Goal: Task Accomplishment & Management: Complete application form

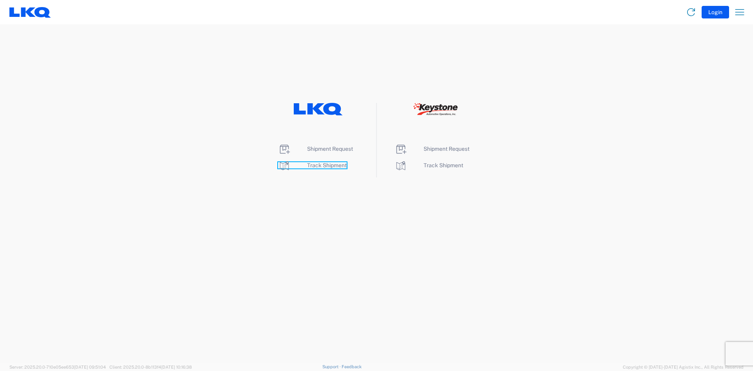
click at [327, 166] on span "Track Shipment" at bounding box center [327, 165] width 40 height 6
click at [324, 149] on span "Shipment Request" at bounding box center [330, 149] width 46 height 6
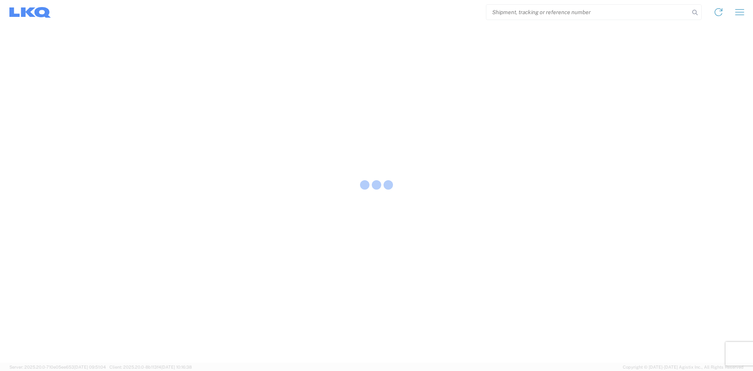
select select "FULL"
select select "LBS"
select select "IN"
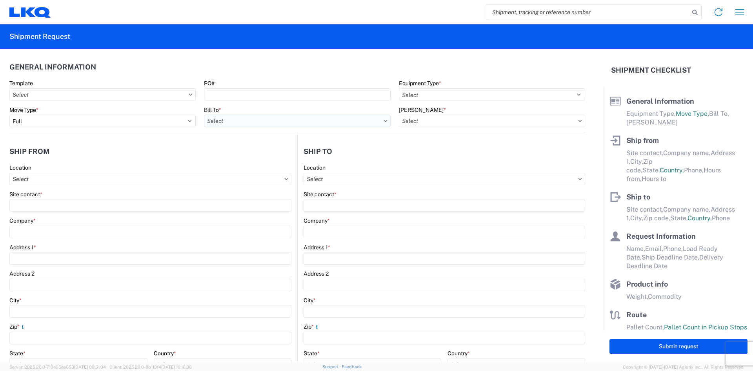
click at [383, 119] on input "text" at bounding box center [297, 121] width 186 height 13
click at [261, 137] on input at bounding box center [273, 140] width 128 height 13
type input "1813"
click at [265, 153] on div "1813 - LKQ Heavy Truck - Tampa Truck Salvage" at bounding box center [272, 155] width 137 height 13
type input "1813 - LKQ Heavy Truck - Tampa Truck Salvage"
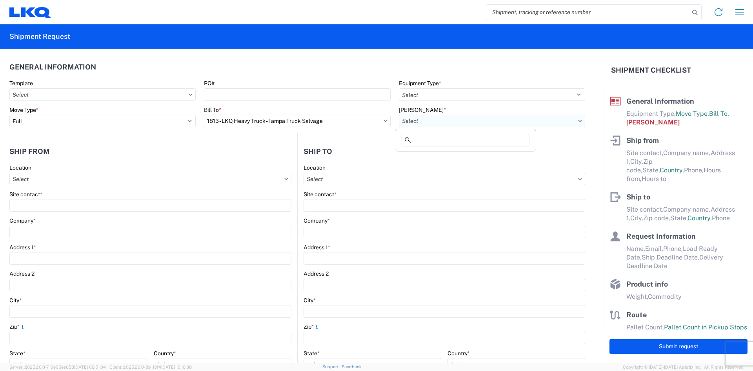
click at [439, 120] on input "text" at bounding box center [492, 121] width 186 height 13
click at [433, 167] on div "1813-6300-66000-0000 - 1813 Freight Out" at bounding box center [467, 168] width 140 height 13
type input "1813-6300-66000-0000 - 1813 Freight Out"
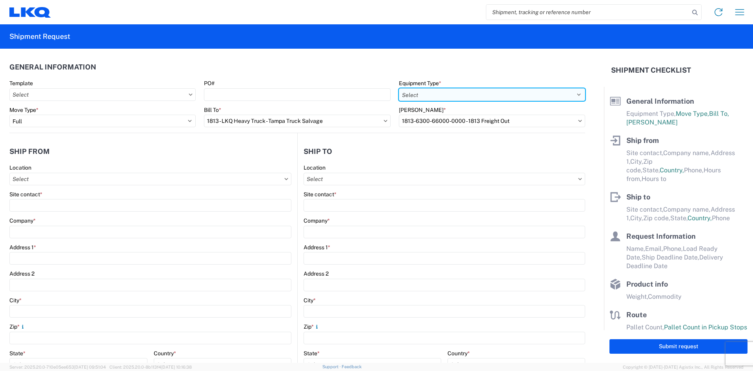
click at [443, 96] on select "Select 53’ Dry Van Flatbed Dropdeck (van) Lowboy (flatbed) Rail" at bounding box center [492, 94] width 186 height 13
select select "FLBD"
click at [399, 88] on select "Select 53’ Dry Van Flatbed Dropdeck (van) Lowboy (flatbed) Rail" at bounding box center [492, 94] width 186 height 13
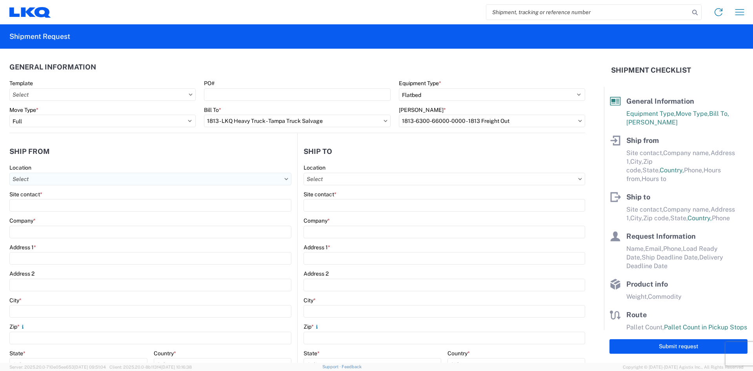
click at [287, 180] on input "text" at bounding box center [150, 179] width 282 height 13
click at [44, 193] on input at bounding box center [80, 198] width 128 height 13
drag, startPoint x: 61, startPoint y: 195, endPoint x: 16, endPoint y: 192, distance: 44.4
click at [16, 192] on input "lkq 1813" at bounding box center [80, 198] width 128 height 13
type input "1813"
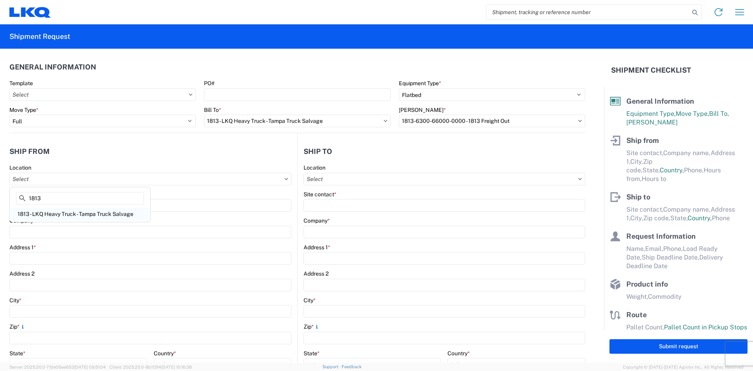
click at [36, 211] on div "1813 - LKQ Heavy Truck - Tampa Truck Salvage" at bounding box center [79, 213] width 137 height 13
type input "1813 - LKQ Heavy Truck - Tampa Truck Salvage"
type input "LKQ Corporation"
type input "1019 South 50th St"
type input "Tampa"
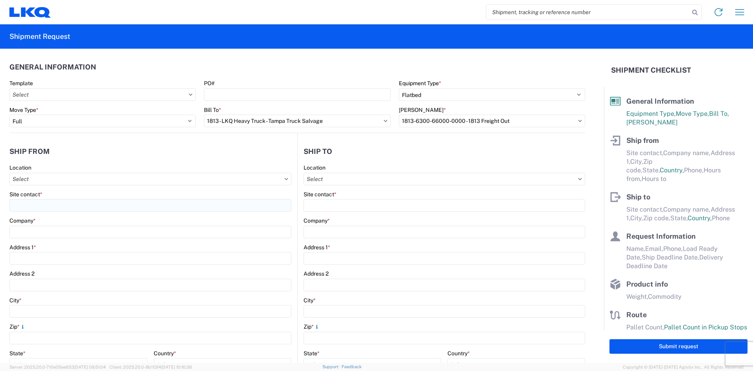
type input "33619"
select select "FL"
select select "US"
type input "07:00"
type input "17:00"
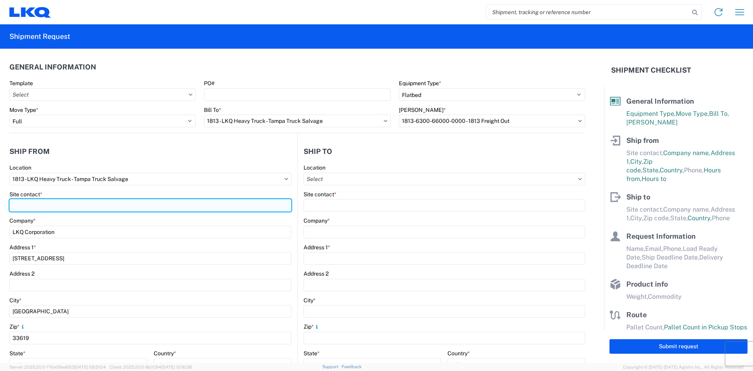
click at [40, 206] on input "Site contact *" at bounding box center [150, 205] width 282 height 13
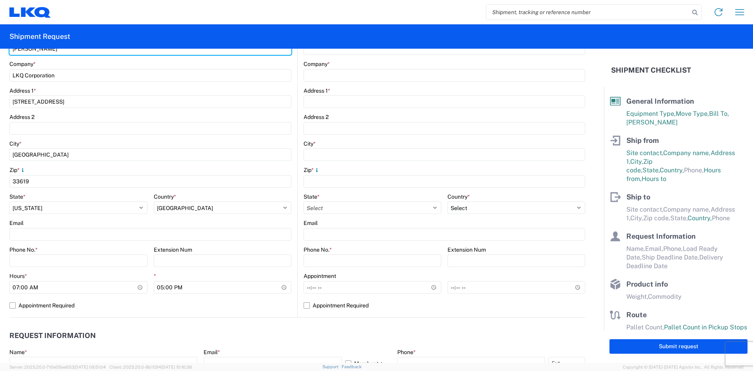
scroll to position [157, 0]
type input "Tyler Whitescarver"
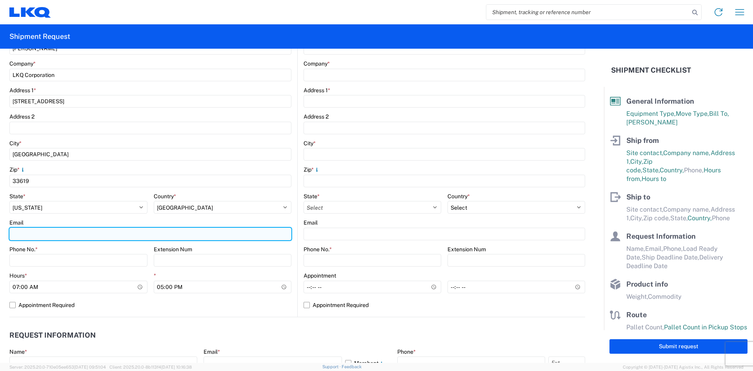
click at [31, 234] on input "Email" at bounding box center [150, 233] width 282 height 13
type input "tjwhitecarver@lkqcorp.com"
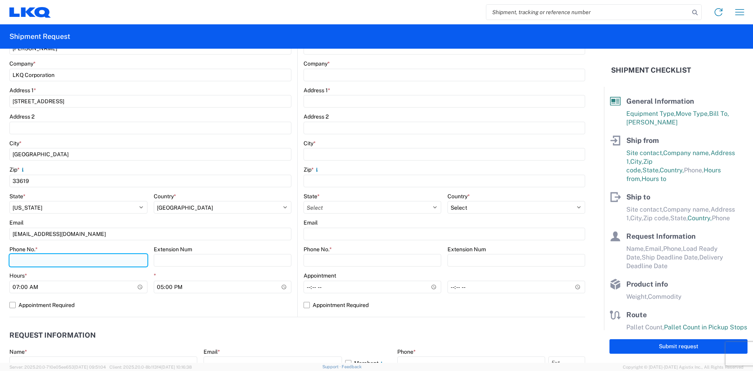
click at [56, 260] on input "Phone No. *" at bounding box center [78, 260] width 138 height 13
type input "2198086732"
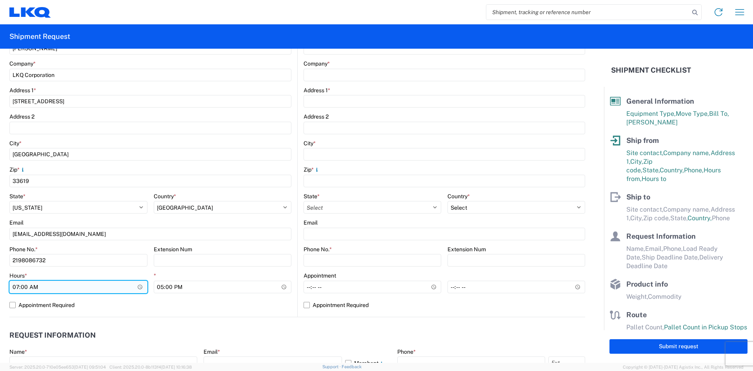
click at [137, 286] on input "07:00" at bounding box center [78, 286] width 138 height 13
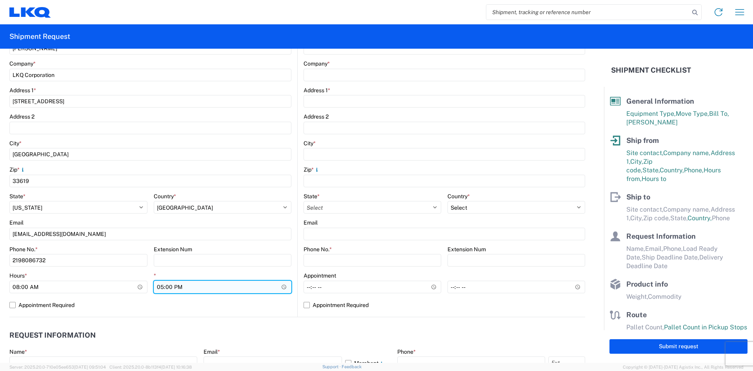
type input "08:00"
click at [282, 287] on input "17:00" at bounding box center [223, 286] width 138 height 13
type input "16:00"
click at [286, 272] on div "*" at bounding box center [223, 275] width 138 height 7
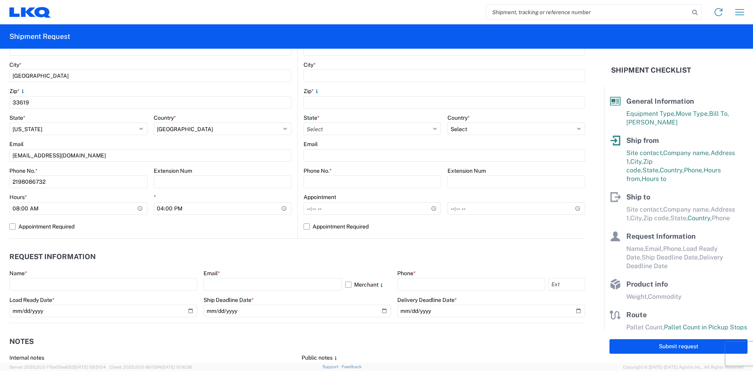
scroll to position [275, 0]
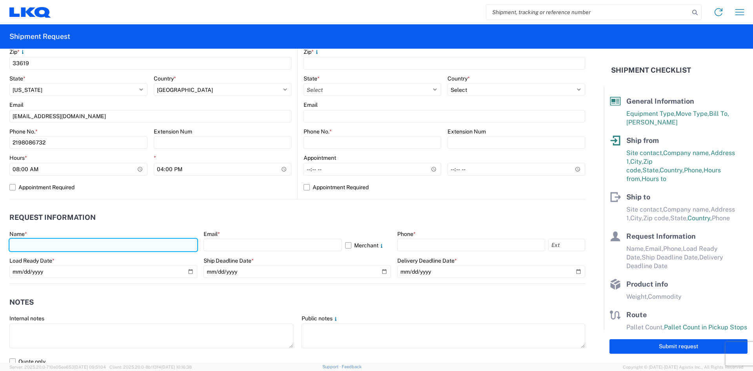
click at [34, 243] on input "text" at bounding box center [103, 244] width 188 height 13
type input "Tyler Whitescarver"
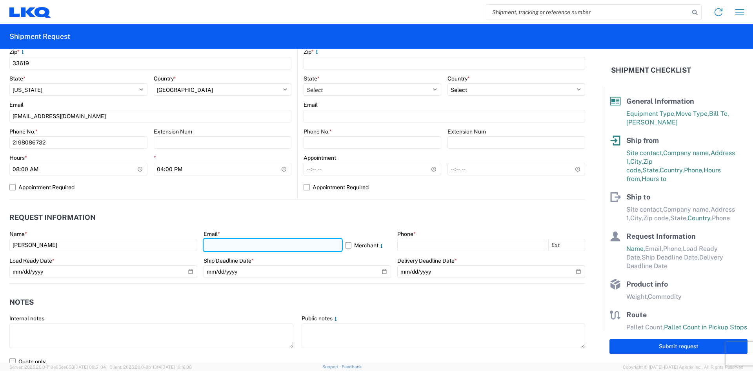
click at [216, 241] on input "text" at bounding box center [273, 244] width 138 height 13
type input "tjwhitecarver@lkqcorp.com"
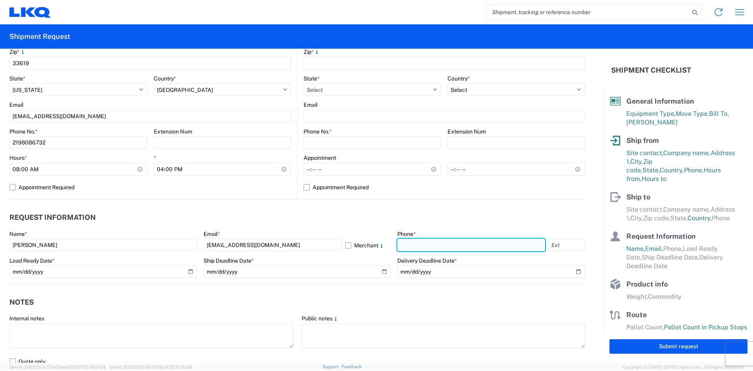
click at [446, 242] on input "text" at bounding box center [471, 244] width 148 height 13
type input "2198086732"
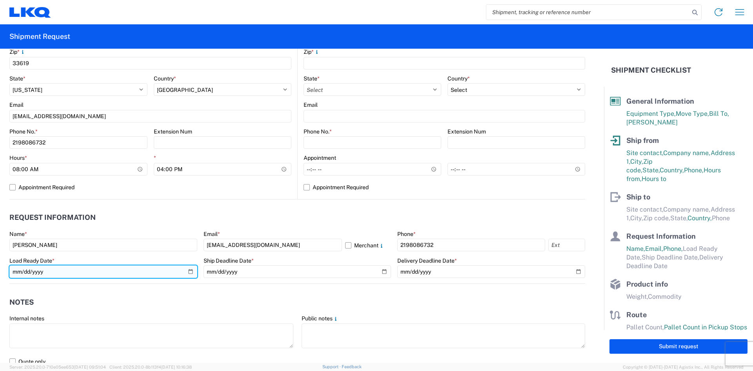
click at [189, 272] on input "date" at bounding box center [103, 271] width 188 height 13
type input "2025-10-08"
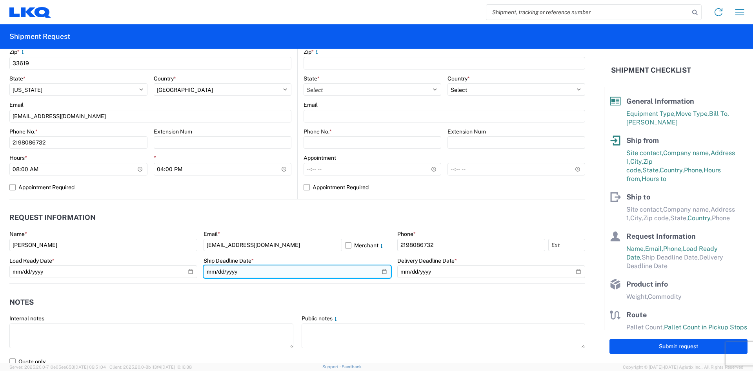
click at [382, 271] on input "date" at bounding box center [298, 271] width 188 height 13
type input "2025-10-10"
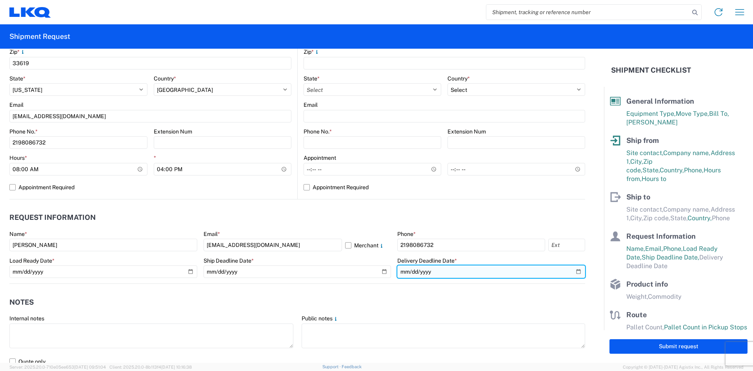
click at [573, 270] on input "date" at bounding box center [491, 271] width 188 height 13
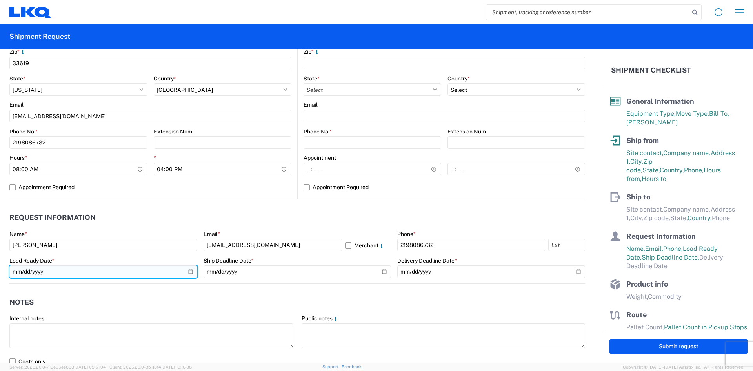
click at [189, 271] on input "2025-10-08" at bounding box center [103, 271] width 188 height 13
type input "2025-10-09"
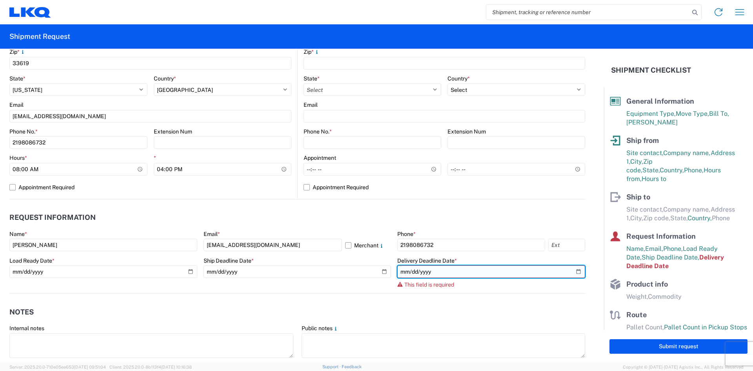
click at [573, 270] on input "date" at bounding box center [491, 271] width 188 height 13
type input "2025-10-15"
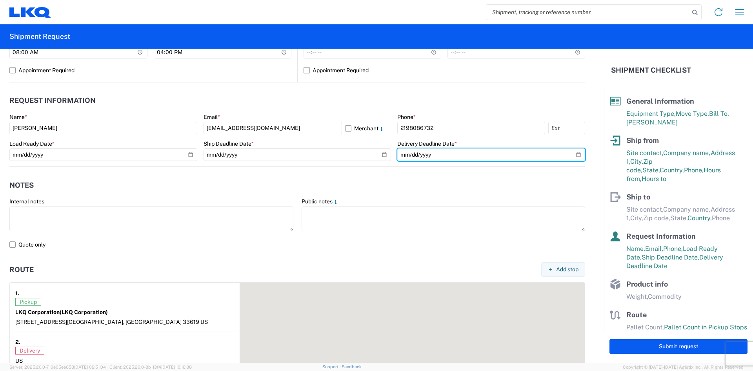
scroll to position [392, 0]
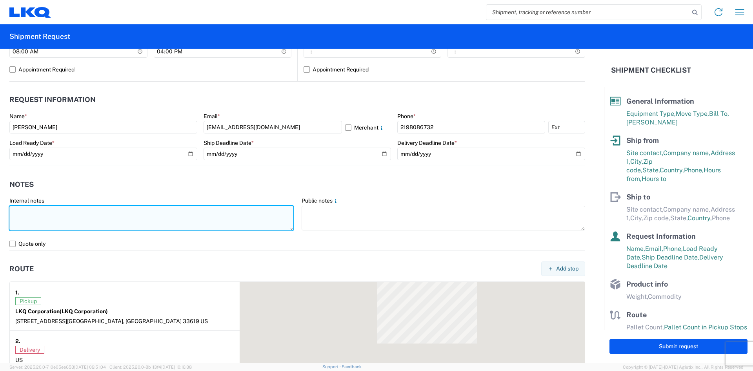
click at [38, 217] on textarea at bounding box center [151, 218] width 284 height 25
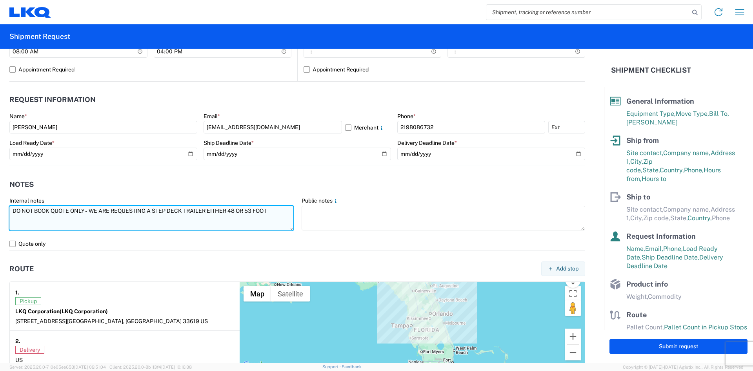
drag, startPoint x: 280, startPoint y: 210, endPoint x: 11, endPoint y: 209, distance: 269.4
click at [11, 209] on textarea "DO NOT BOOK QUOTE ONLY - WE ARE REQUESTING A STEP DECK TRAILER EITHER 48 OR 53 …" at bounding box center [151, 218] width 284 height 25
click at [273, 211] on textarea "DO NOT BOOK QUOTE ONLY - WE ARE REQUESTING A STEP DECK TRAILER EITHER 48 OR 53 …" at bounding box center [151, 218] width 284 height 25
drag, startPoint x: 275, startPoint y: 210, endPoint x: 92, endPoint y: 213, distance: 183.2
click at [92, 213] on textarea "DO NOT BOOK QUOTE ONLY - WE ARE REQUESTING A STEP DECK TRAILER EITHER 48 OR 53 …" at bounding box center [151, 218] width 284 height 25
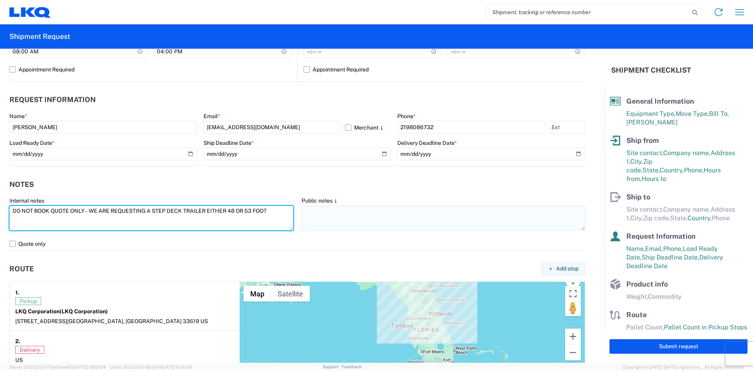
type textarea "DO NOT BOOK QUOTE ONLY - WE ARE REQUESTING A STEP DECK TRAILER EITHER 48 OR 53 …"
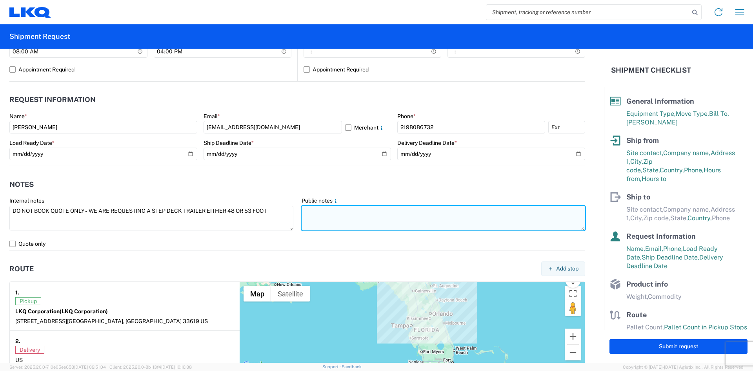
drag, startPoint x: 337, startPoint y: 215, endPoint x: 333, endPoint y: 214, distance: 4.5
click at [337, 215] on textarea at bounding box center [444, 218] width 284 height 25
paste textarea "WE ARE REQUESTING A STEP DECK TRAILER EITHER 48 OR 53 FOOT"
type textarea "WE ARE REQUESTING A STEP DECK TRAILER EITHER 48 OR 53 FOOT"
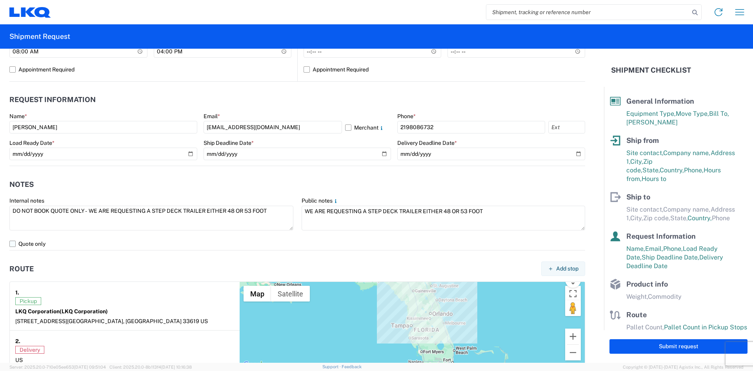
click at [15, 243] on label "Quote only" at bounding box center [297, 243] width 576 height 13
click at [0, 0] on input "Quote only" at bounding box center [0, 0] width 0 height 0
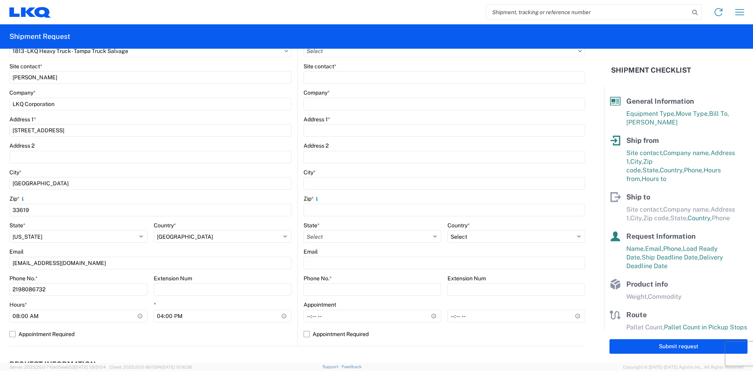
scroll to position [78, 0]
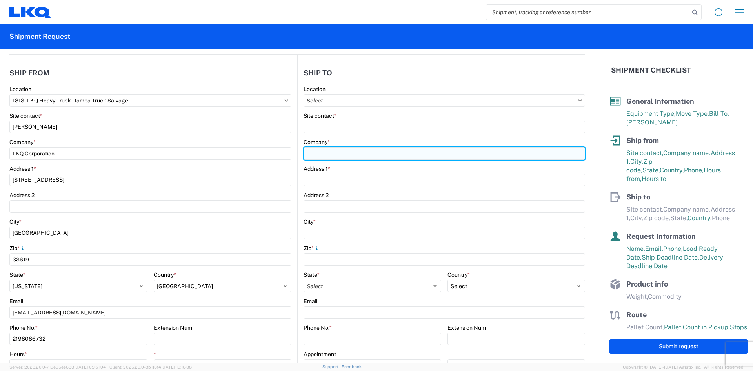
click at [323, 150] on input "Company *" at bounding box center [445, 153] width 282 height 13
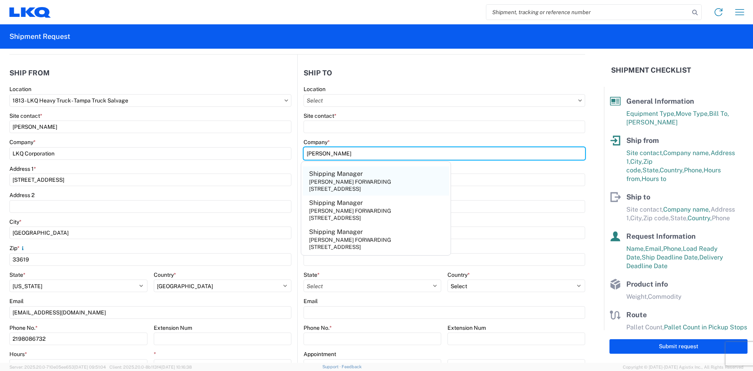
type input "CARDENAS"
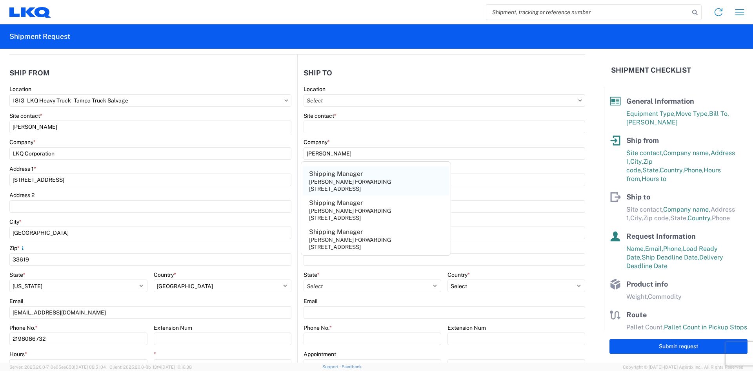
click at [337, 182] on div "CARDENAS FORWARDING" at bounding box center [350, 181] width 82 height 7
type input "Shipping Manager"
type input "CARDENAS FORWARDING"
type input "1645 WORLD TRADE CENTER LOOP"
type input "Laredo"
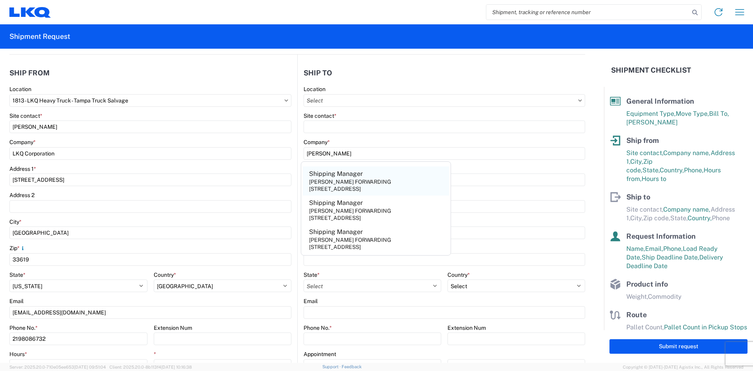
type input "78045"
select select "TX"
select select "US"
type input "956-726-1110"
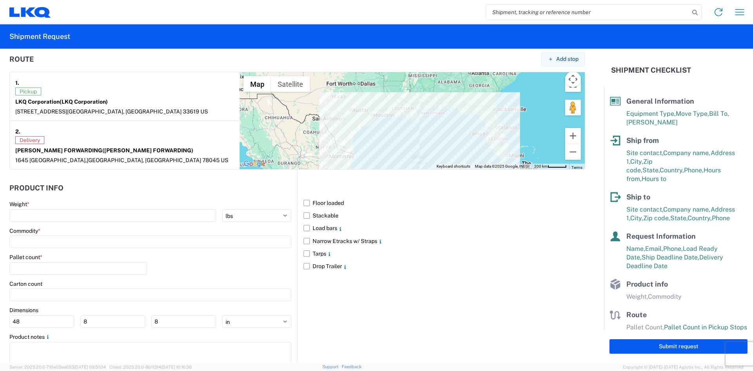
scroll to position [627, 0]
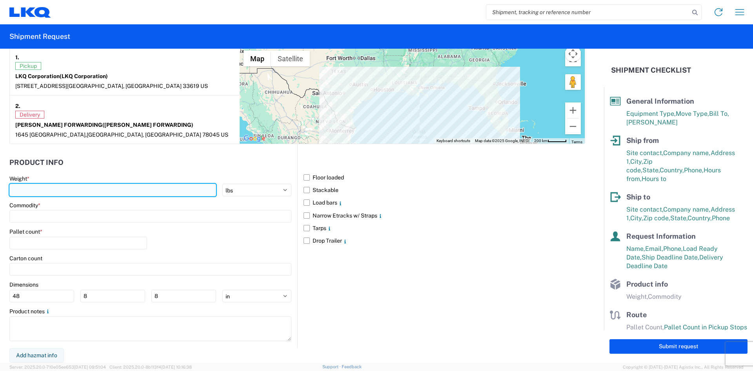
click at [147, 191] on input "number" at bounding box center [112, 190] width 207 height 13
type input "42000"
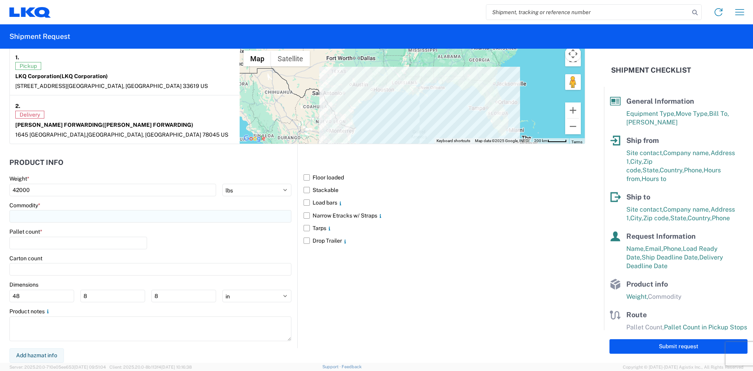
click at [35, 220] on input at bounding box center [150, 216] width 282 height 13
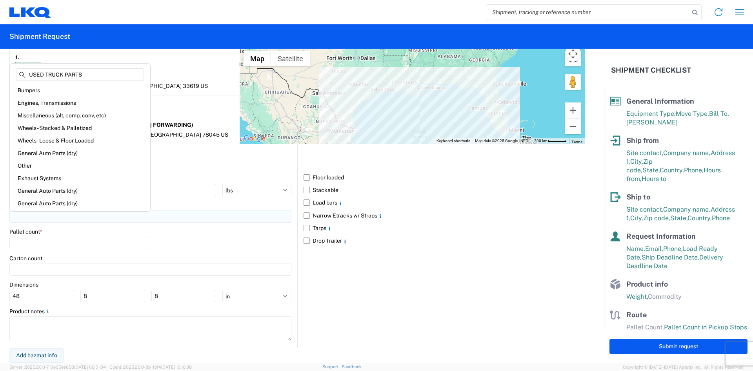
type input "USED TRUCK PARTS"
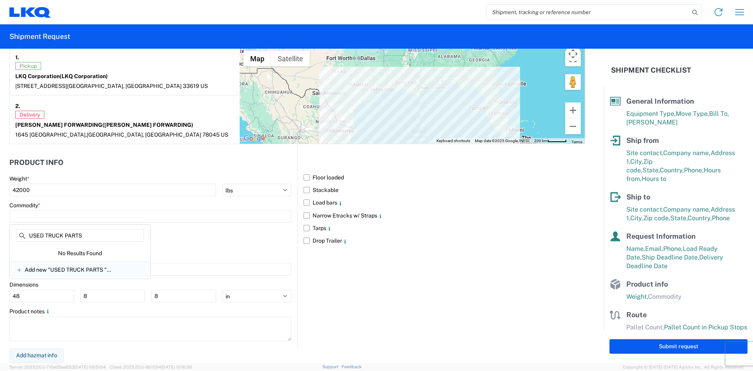
click at [73, 270] on span "Add new "USED TRUCK PARTS "..." at bounding box center [68, 269] width 86 height 7
type input "USED TRUCK PARTS"
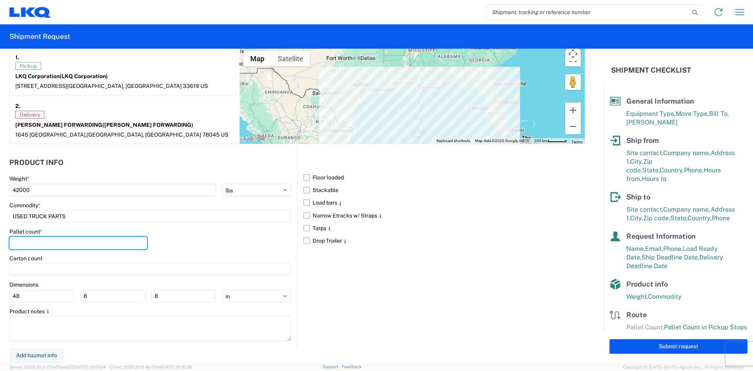
click at [44, 245] on input "number" at bounding box center [78, 242] width 138 height 13
type input "20"
click at [165, 241] on div "Pallet count * 20" at bounding box center [150, 241] width 282 height 27
click at [294, 315] on main "Weight * 42000 kgs lbs Commodity * USED TRUCK PARTS Pallet count * 20 Carton co…" at bounding box center [153, 261] width 288 height 173
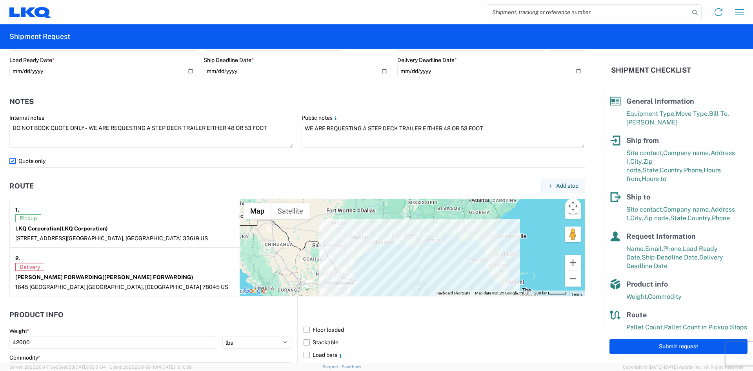
scroll to position [353, 0]
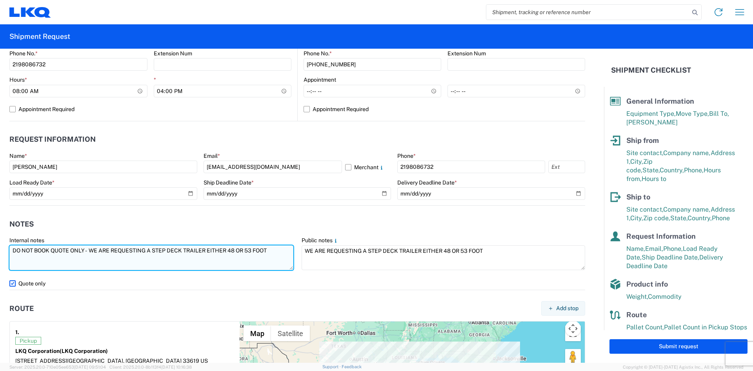
click at [278, 250] on textarea "DO NOT BOOK QUOTE ONLY - WE ARE REQUESTING A STEP DECK TRAILER EITHER 48 OR 53 …" at bounding box center [151, 257] width 284 height 25
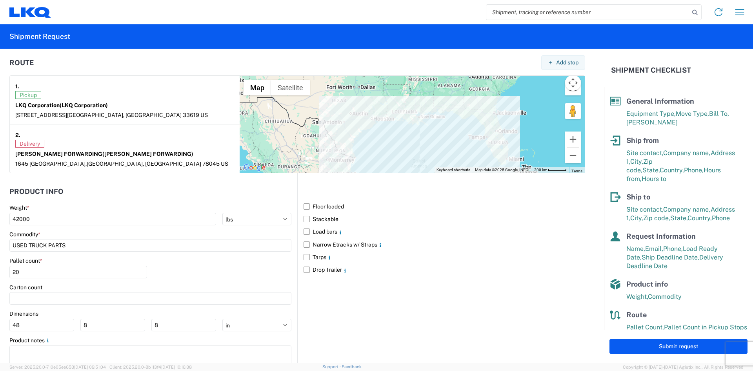
scroll to position [627, 0]
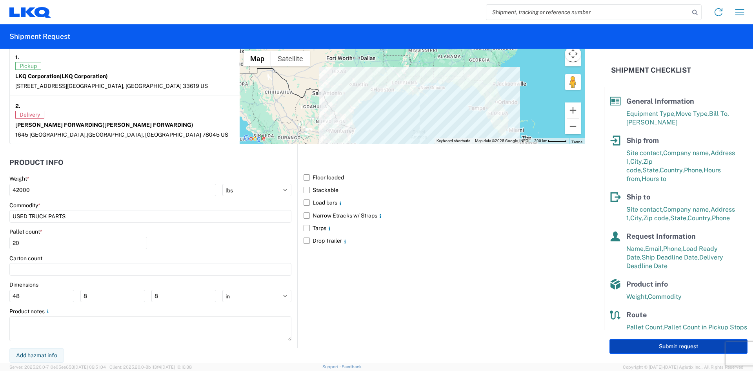
type textarea "DO NOT BOOK QUOTE ONLY - WE ARE REQUESTING A STEP DECK TRAILER EITHER 48 OR 53 …"
click at [636, 343] on button "Submit request" at bounding box center [678, 346] width 138 height 15
select select "US"
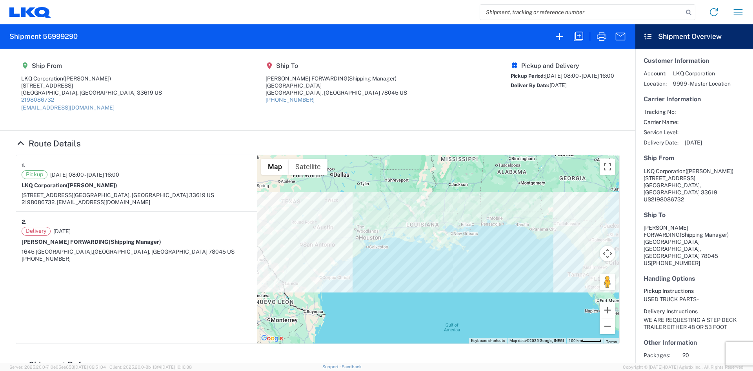
click at [584, 109] on div "Pickup and Delivery Pickup Period: 10/09/2025 08:00 - 10/10/2025 16:00 Deliver …" at bounding box center [563, 89] width 104 height 55
